Goal: Check status

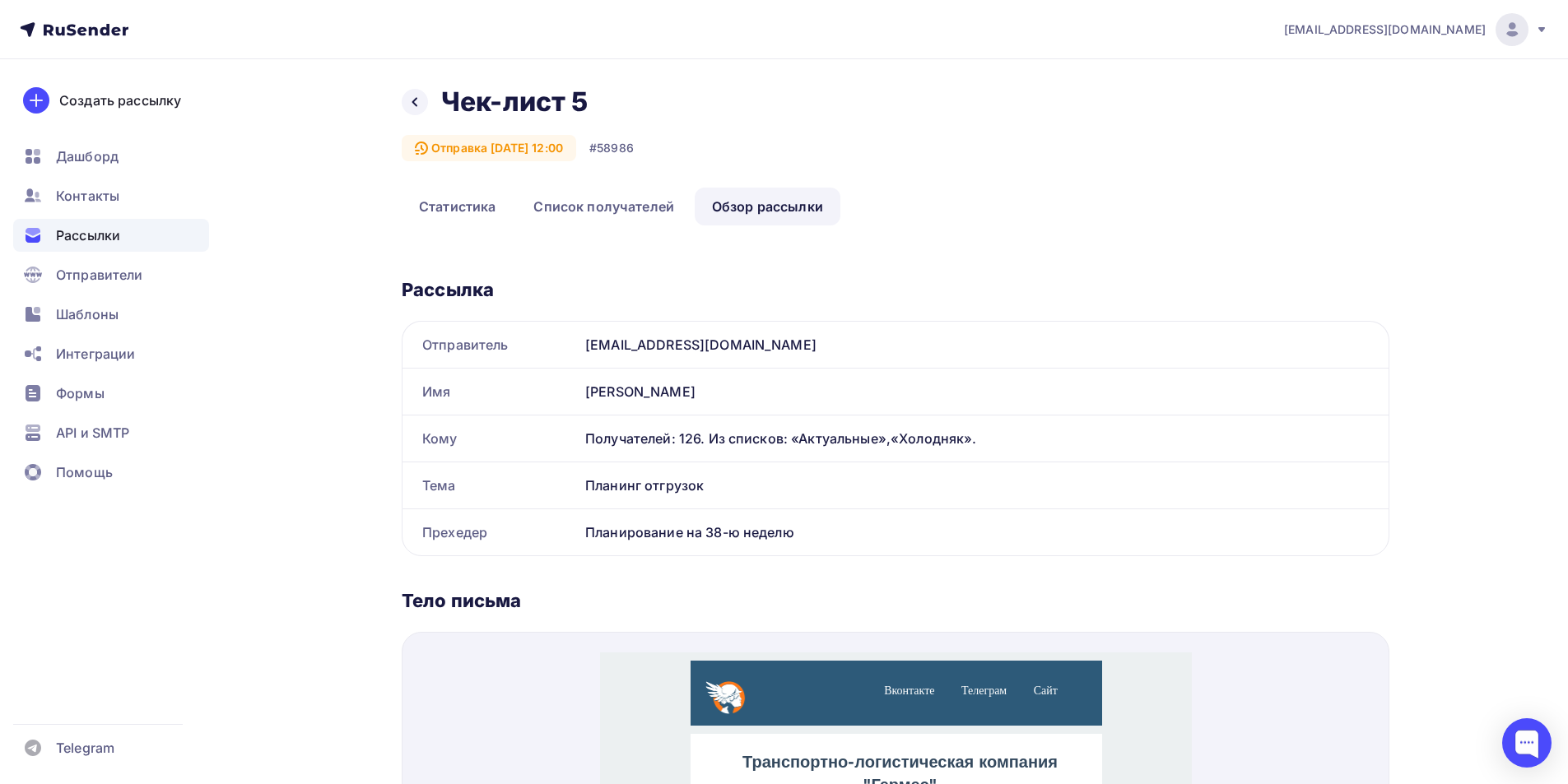
click at [91, 231] on span "Рассылки" at bounding box center [87, 235] width 64 height 19
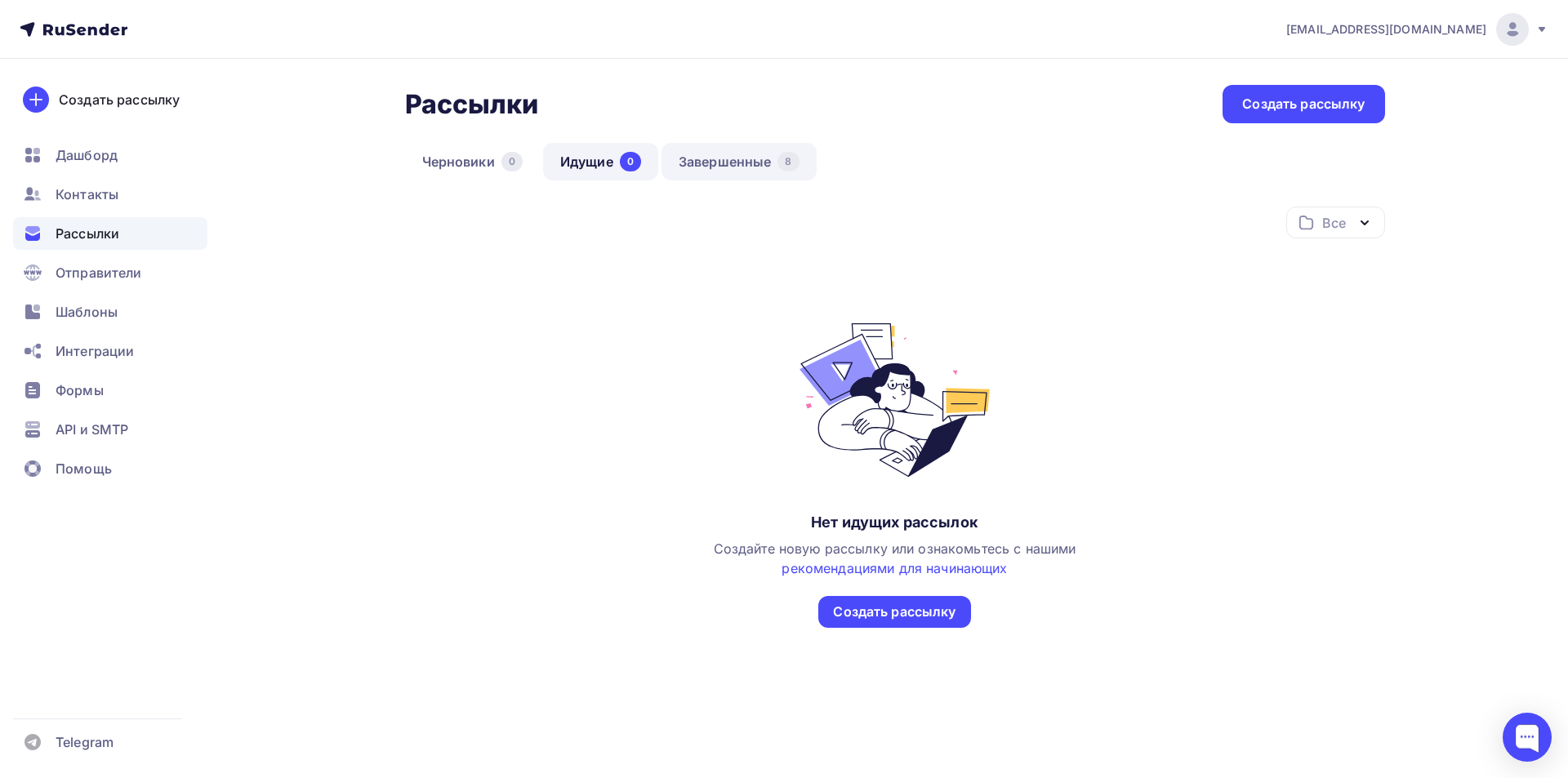
click at [762, 167] on link "Завершенные 8" at bounding box center [739, 162] width 155 height 38
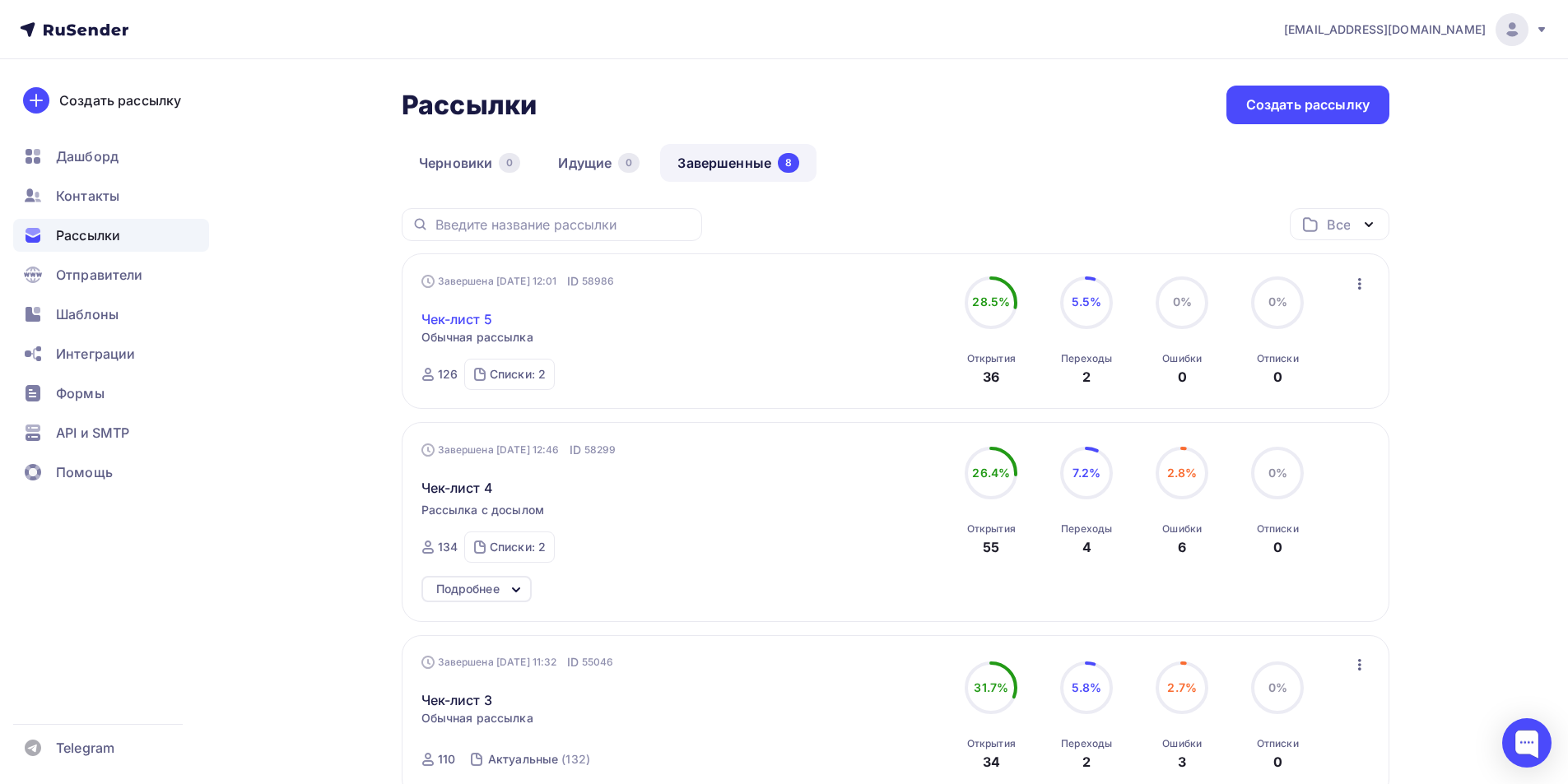
click at [450, 316] on link "Чек-лист 5" at bounding box center [456, 318] width 70 height 19
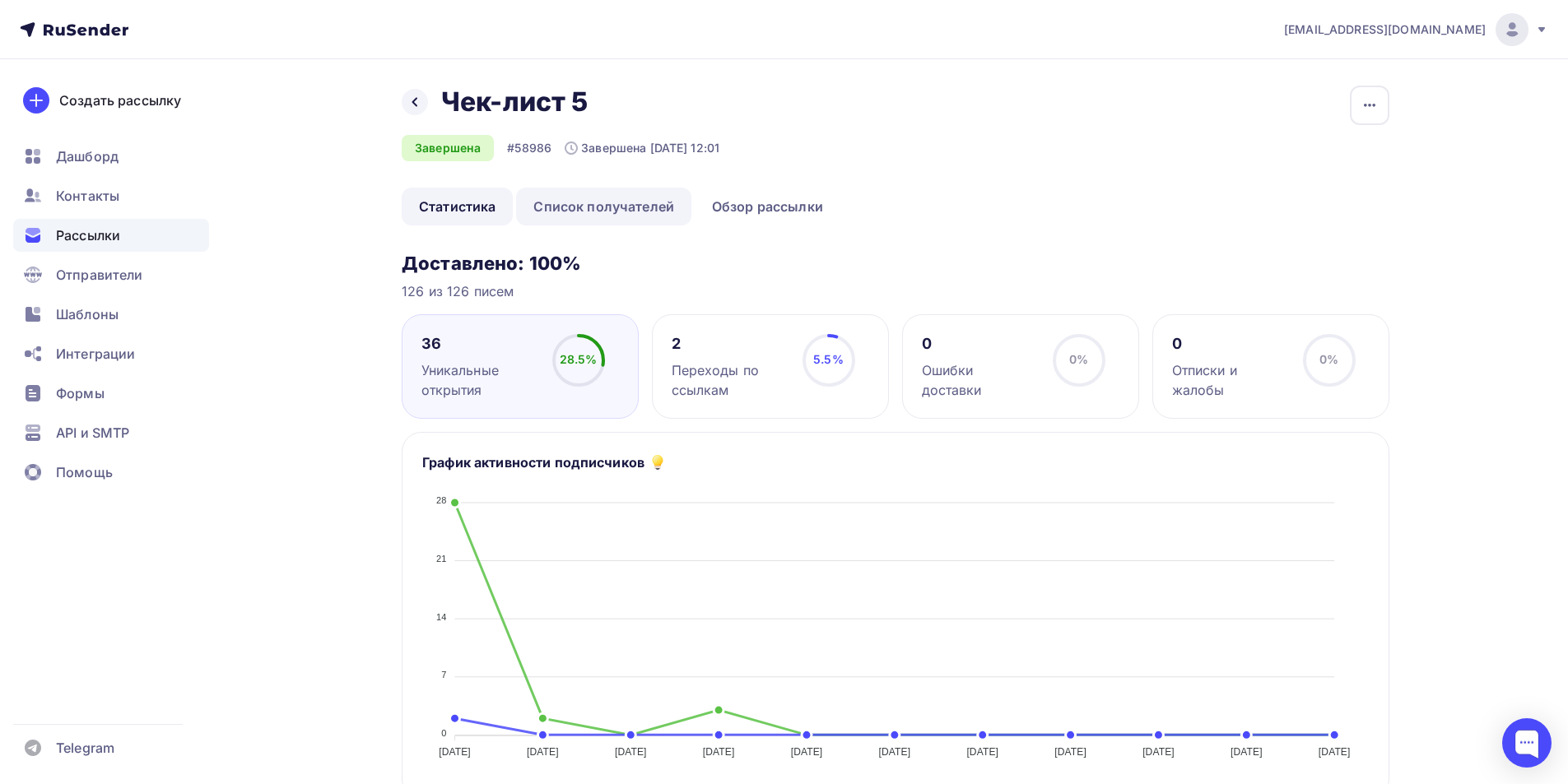
click at [605, 208] on link "Список получателей" at bounding box center [603, 206] width 175 height 38
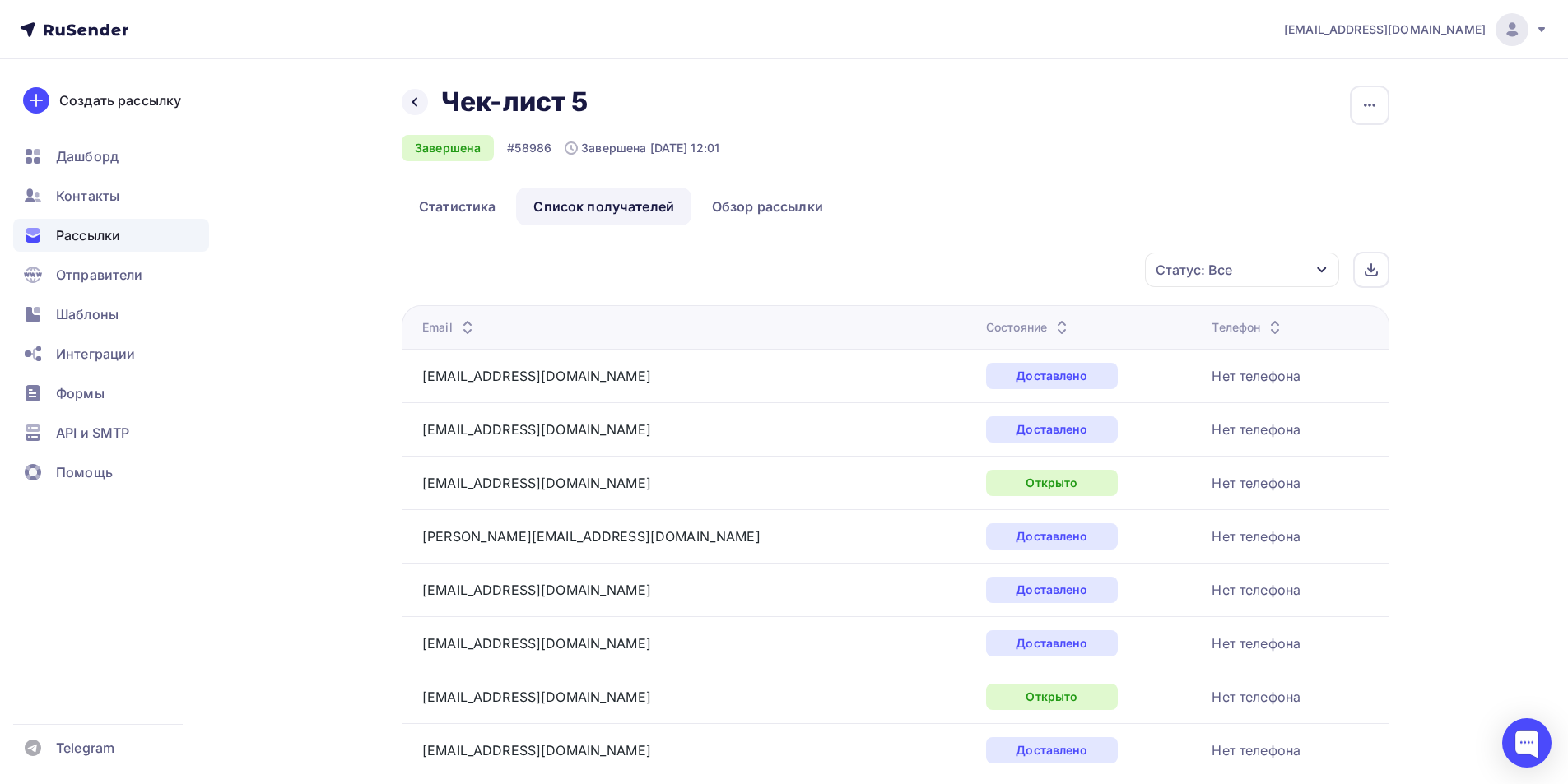
click at [986, 323] on div "Состояние" at bounding box center [1028, 328] width 85 height 17
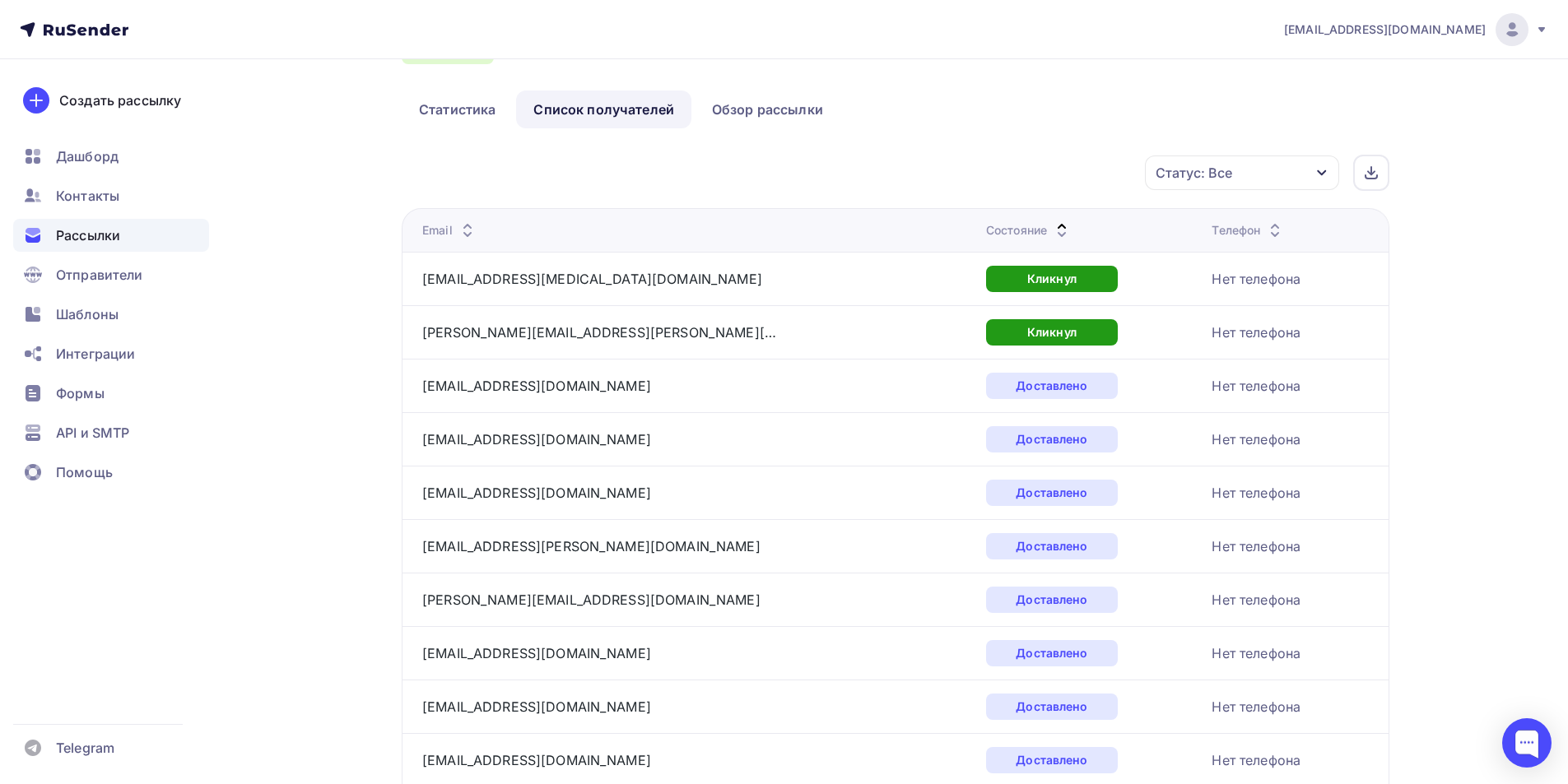
scroll to position [82, 0]
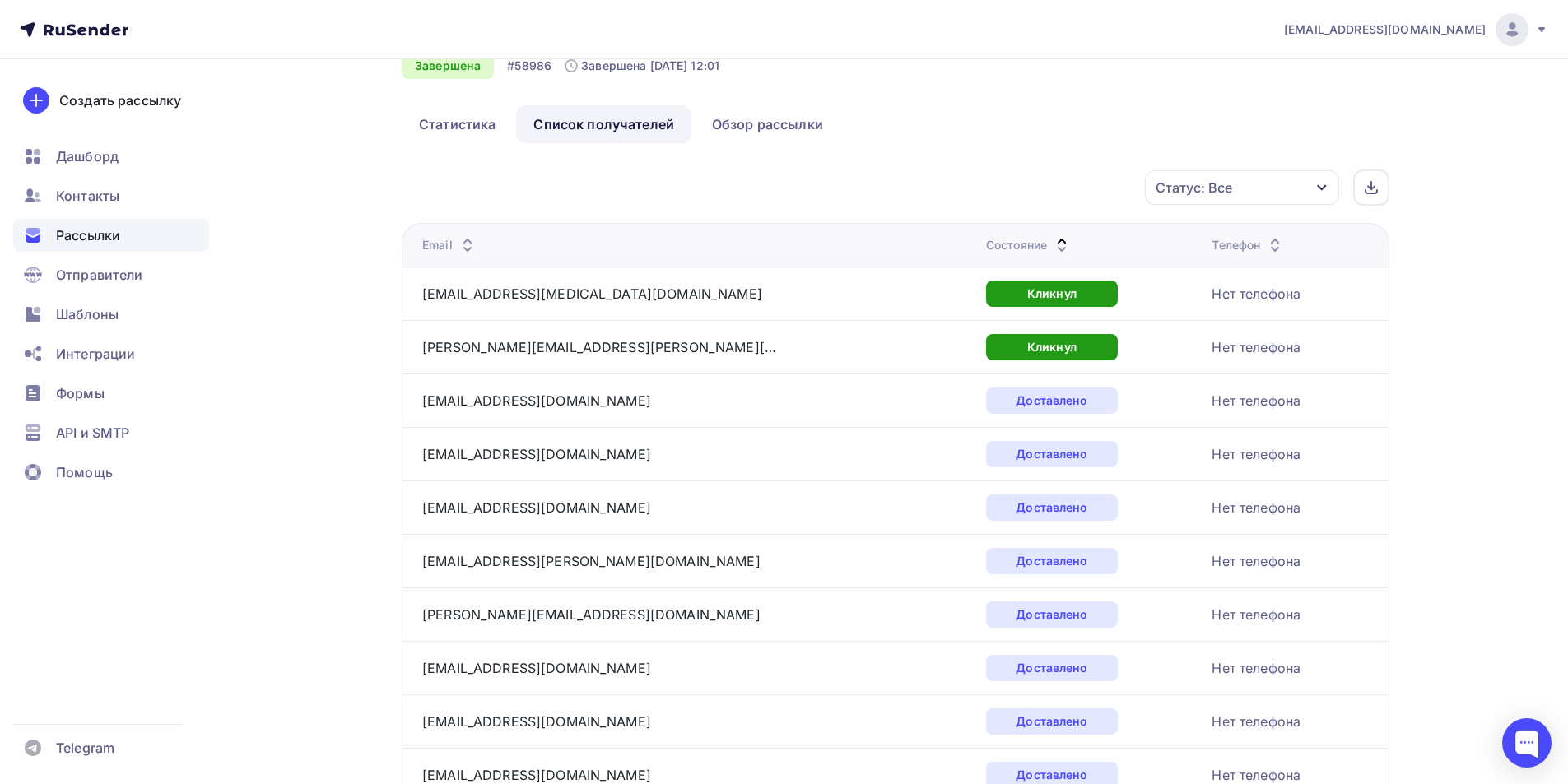
click at [986, 243] on div "Состояние" at bounding box center [1028, 245] width 85 height 17
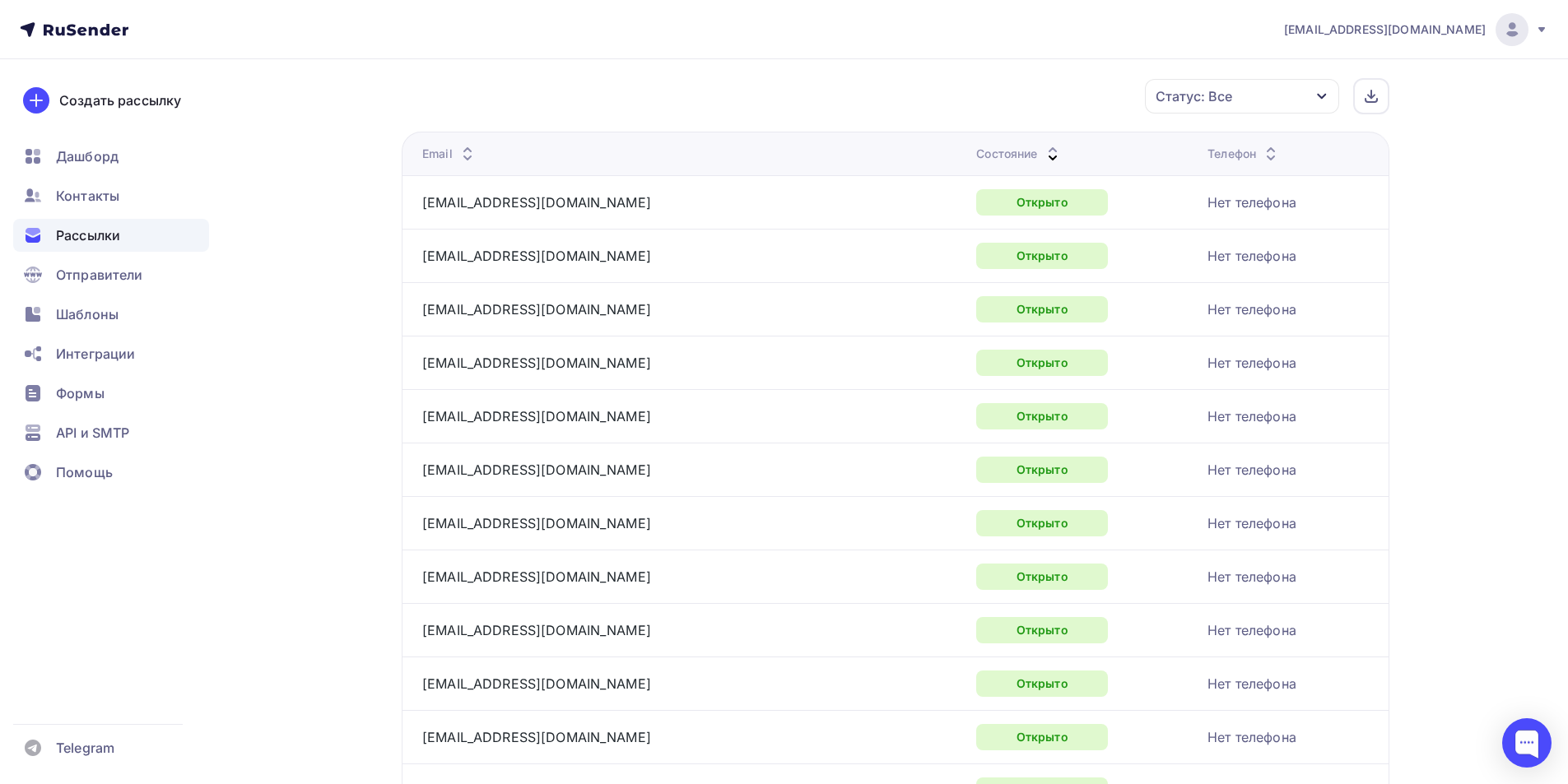
scroll to position [0, 0]
